Goal: Find specific page/section: Find specific page/section

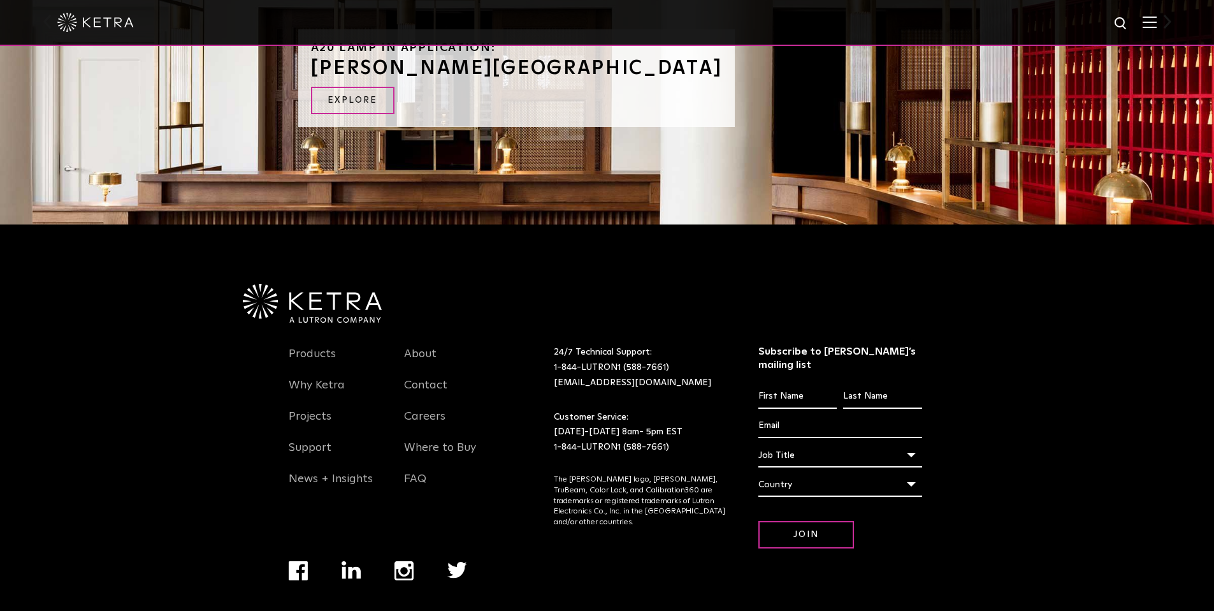
scroll to position [1514, 0]
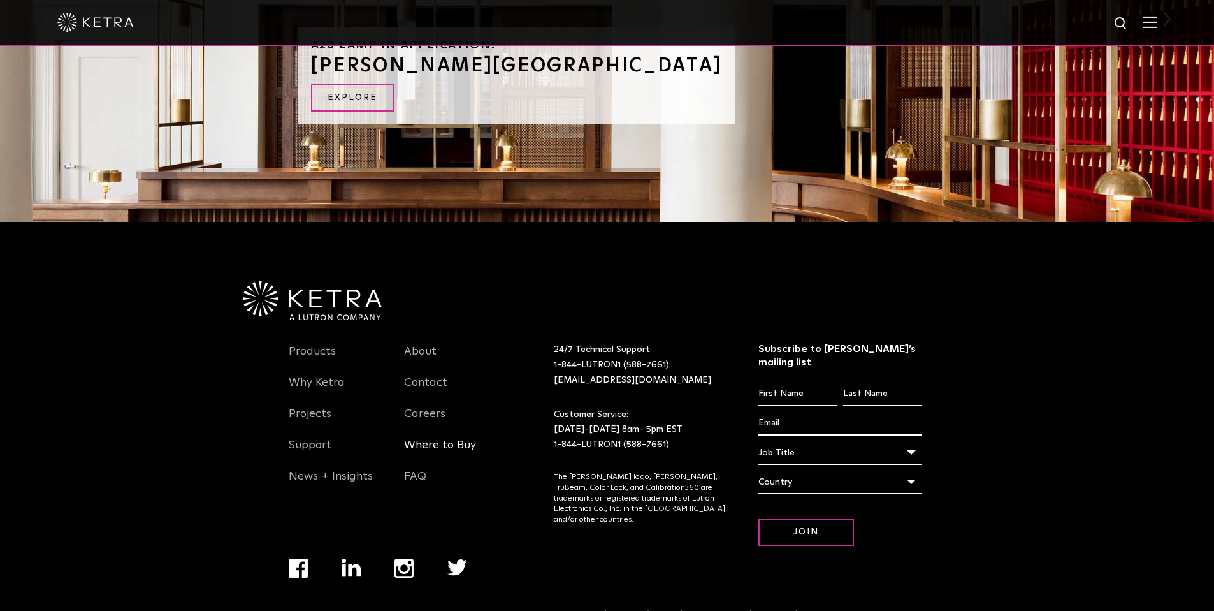
click at [444, 438] on link "Where to Buy" at bounding box center [440, 452] width 72 height 29
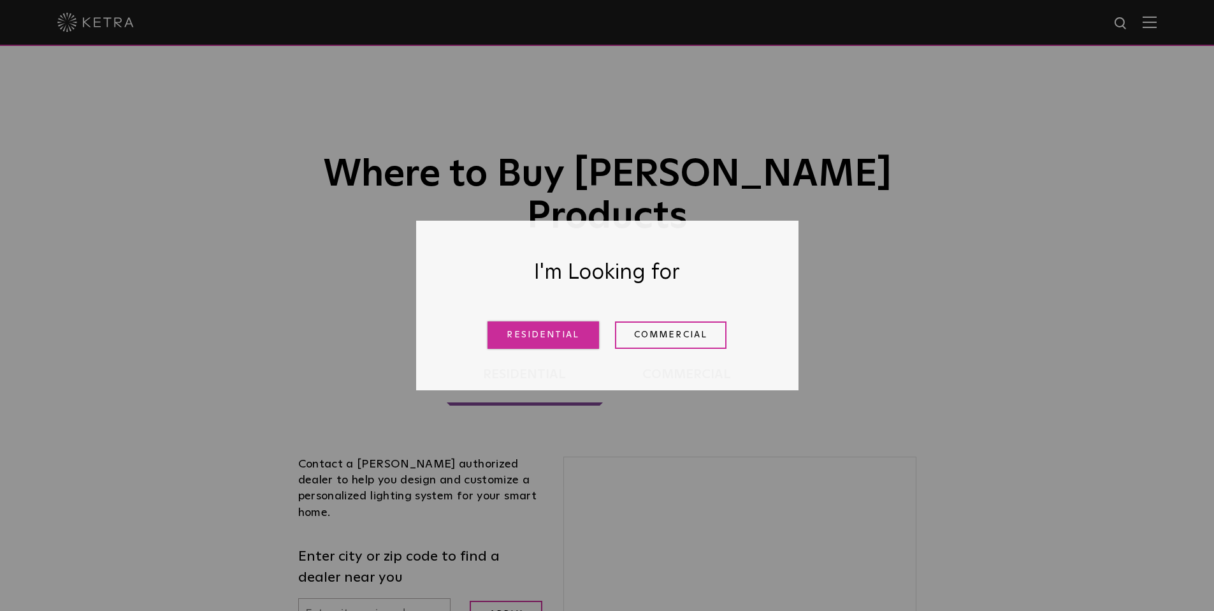
click at [544, 335] on link "Residential" at bounding box center [544, 334] width 112 height 27
click at [546, 334] on link "Residential" at bounding box center [544, 334] width 112 height 27
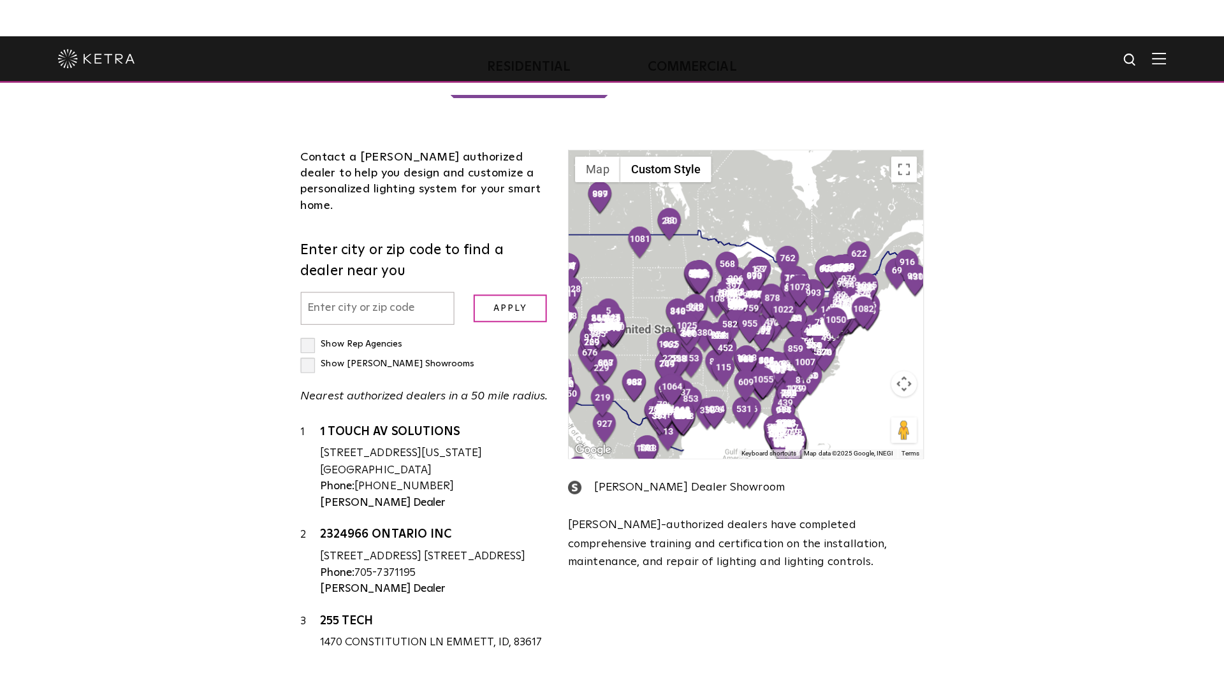
scroll to position [338, 0]
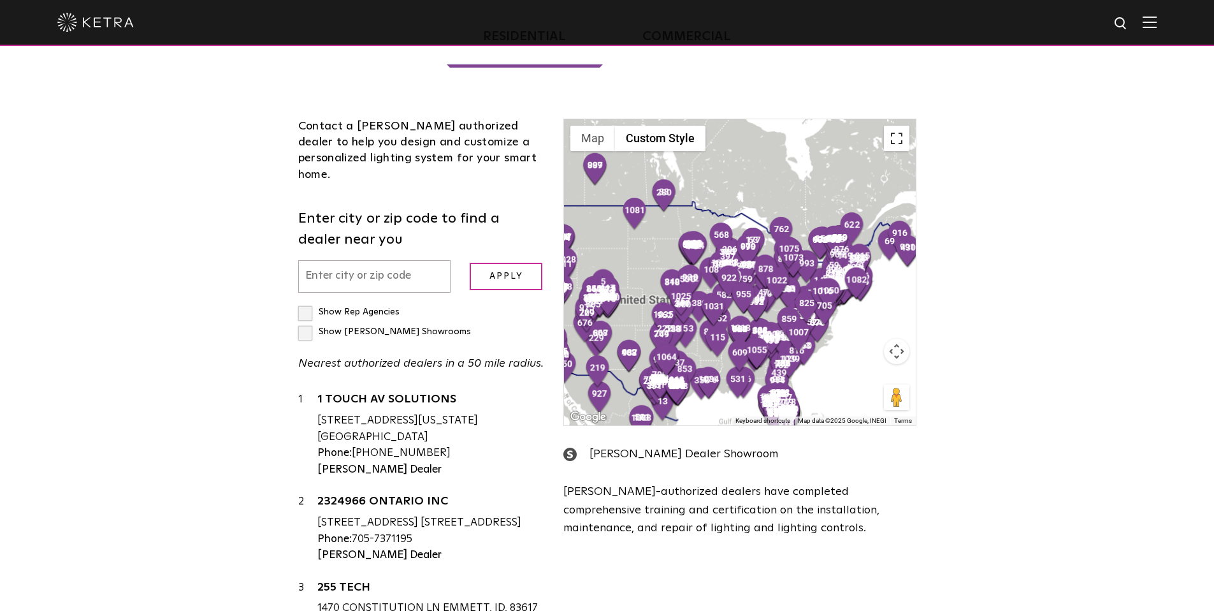
click at [894, 126] on button "Toggle fullscreen view" at bounding box center [896, 138] width 25 height 25
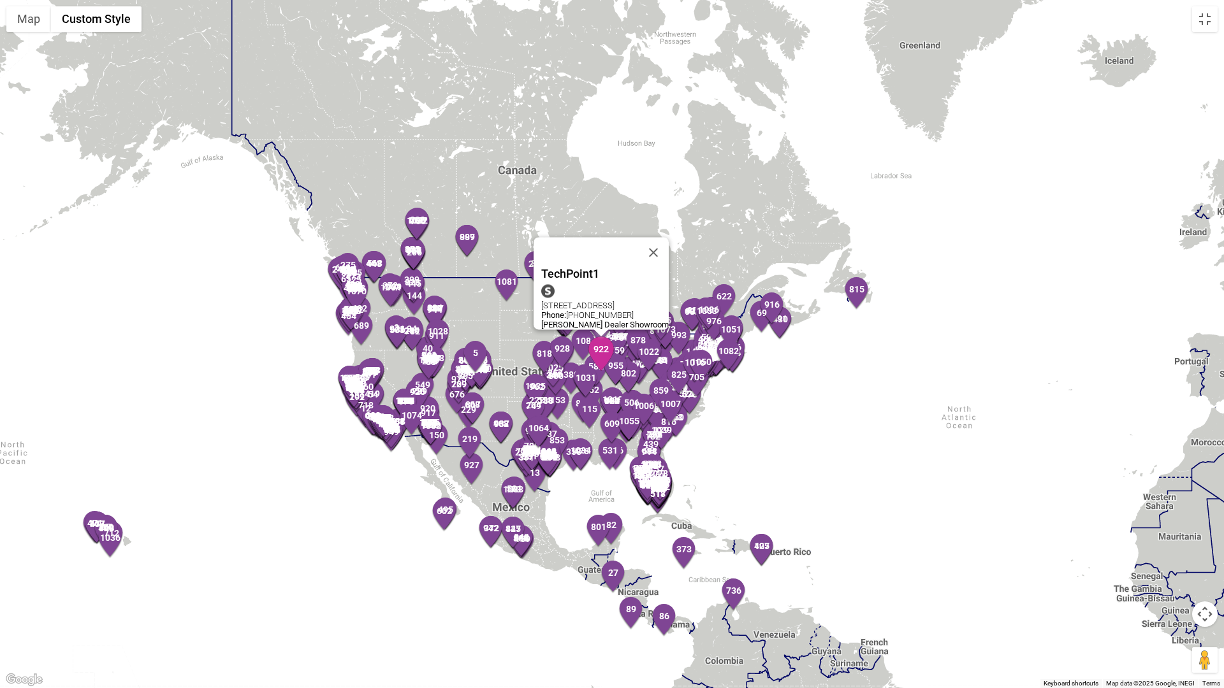
click at [599, 355] on img "922" at bounding box center [601, 354] width 27 height 34
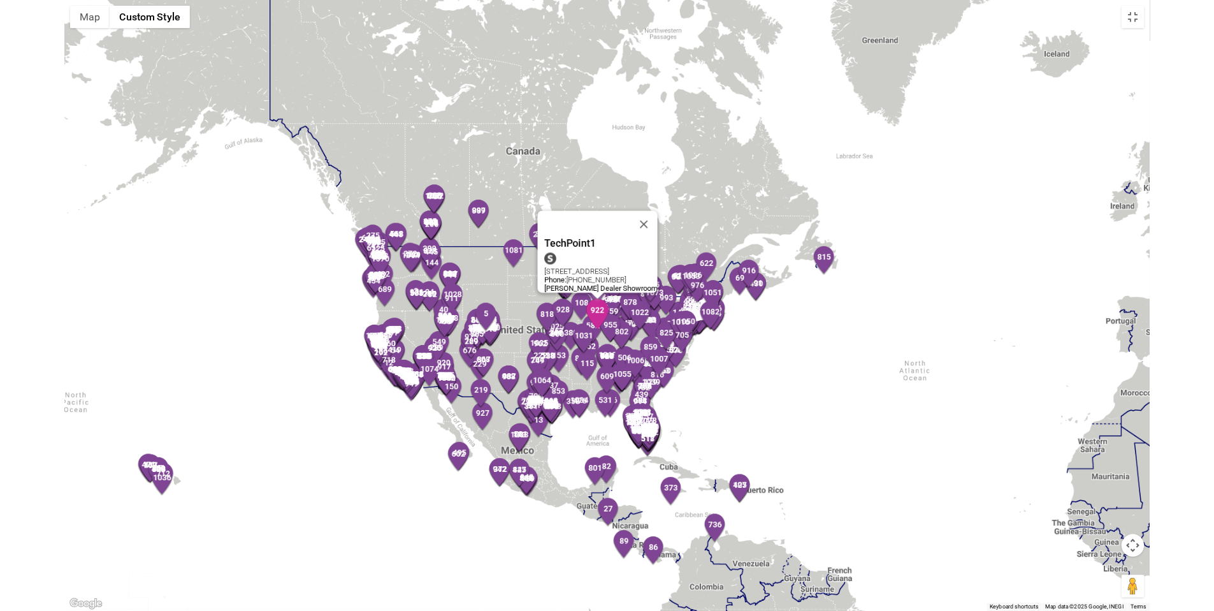
scroll to position [87899, 0]
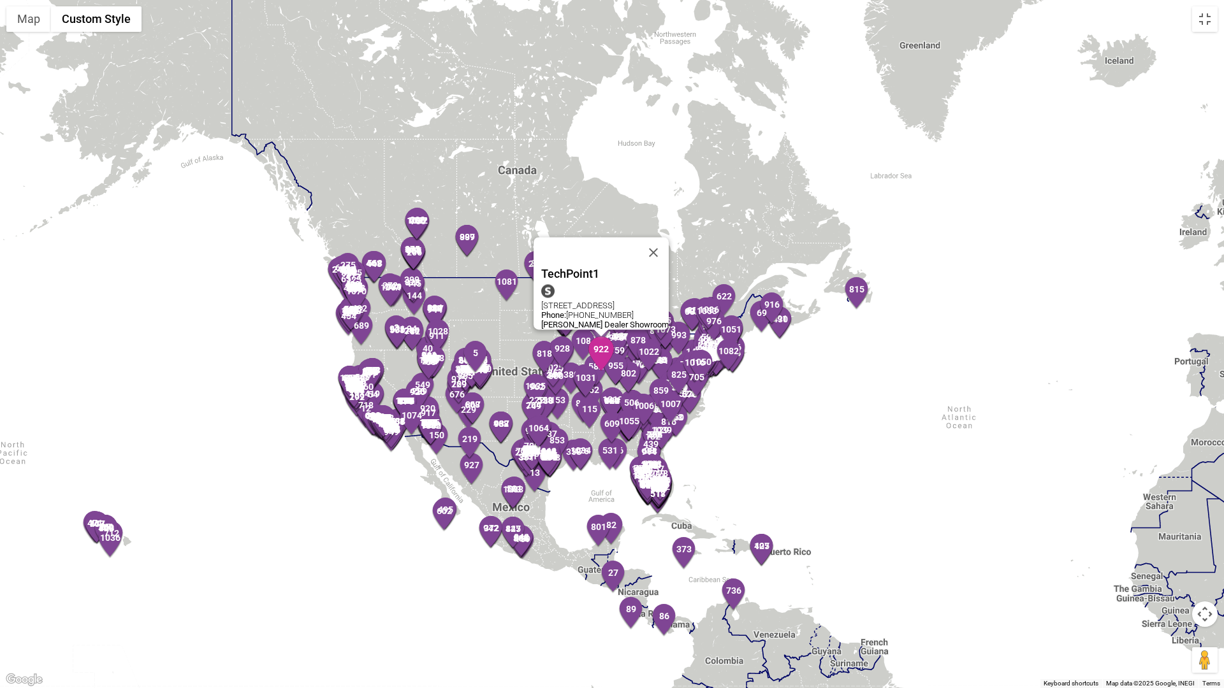
click at [604, 347] on img "922" at bounding box center [601, 354] width 27 height 34
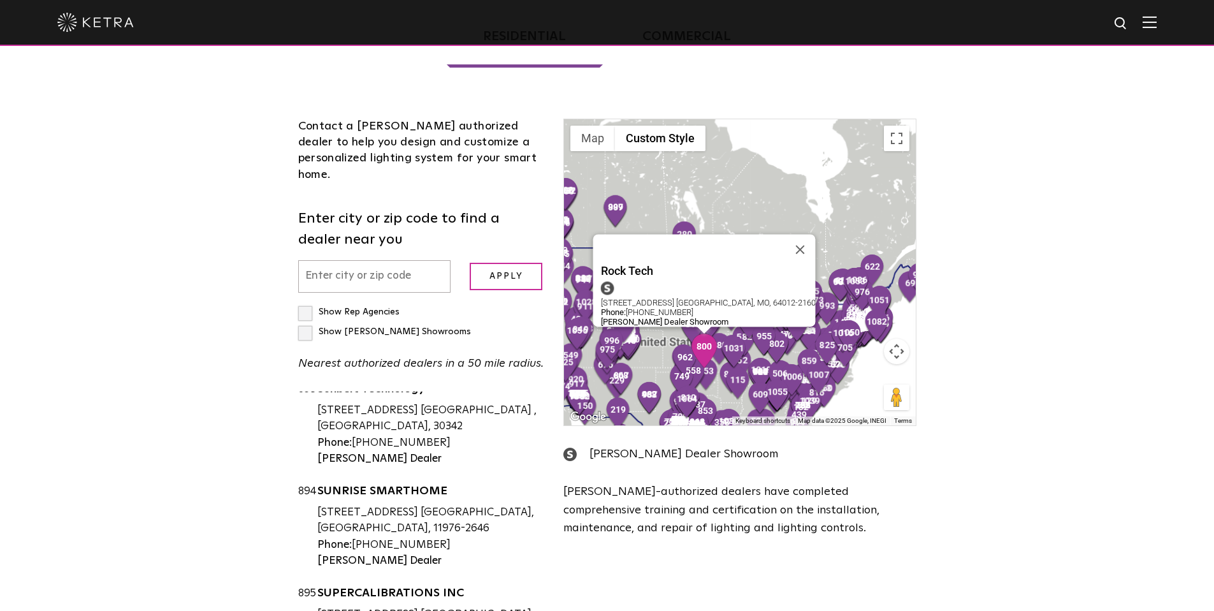
drag, startPoint x: 787, startPoint y: 279, endPoint x: 706, endPoint y: 321, distance: 91.2
click at [706, 333] on img "800" at bounding box center [704, 350] width 27 height 34
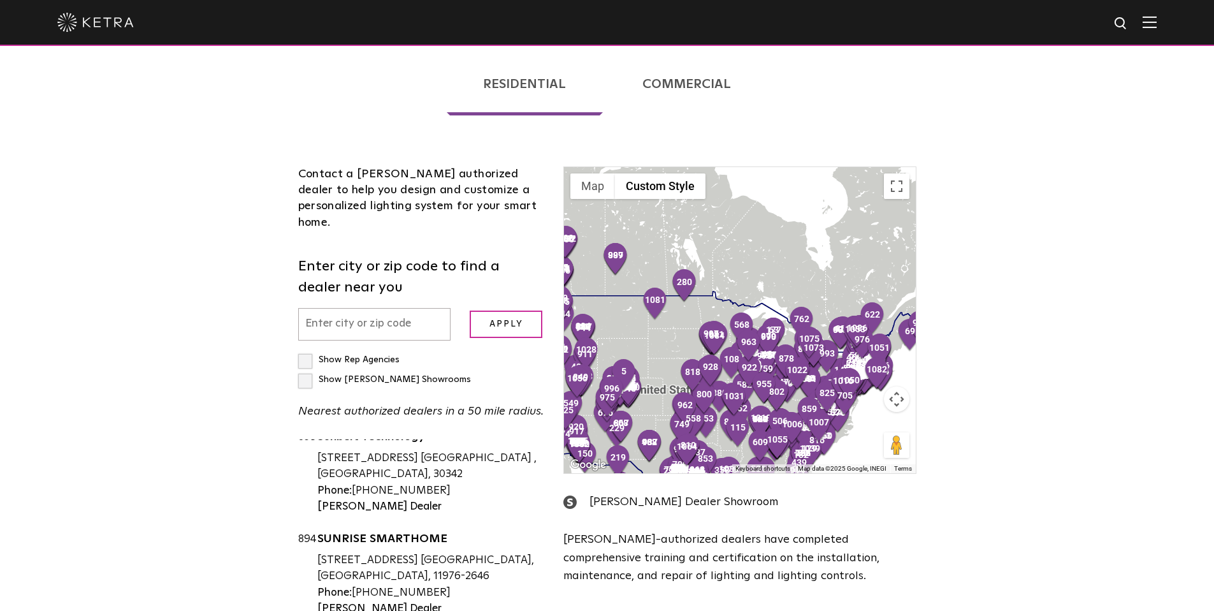
scroll to position [331, 0]
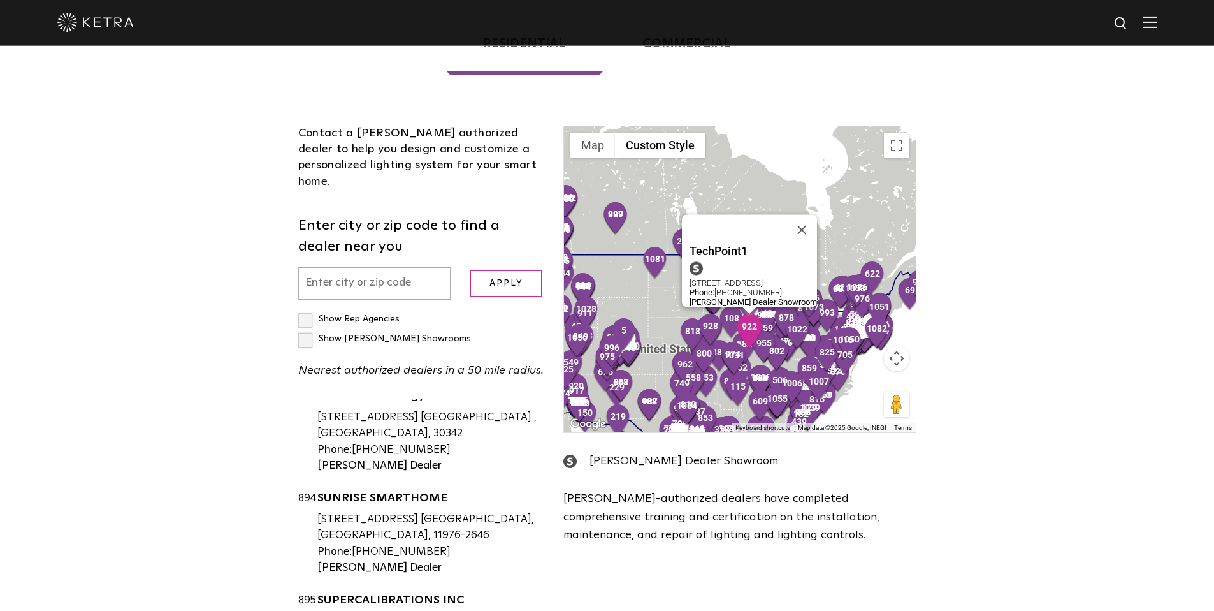
click at [748, 314] on img "922" at bounding box center [749, 331] width 27 height 34
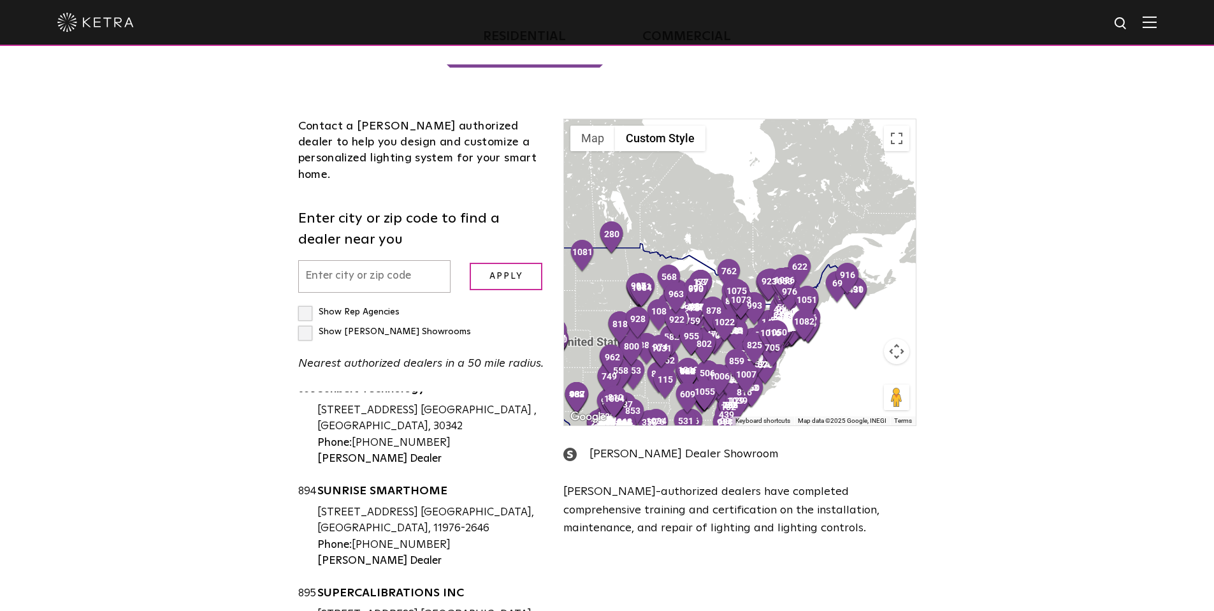
scroll to position [350, 0]
